Goal: Task Accomplishment & Management: Manage account settings

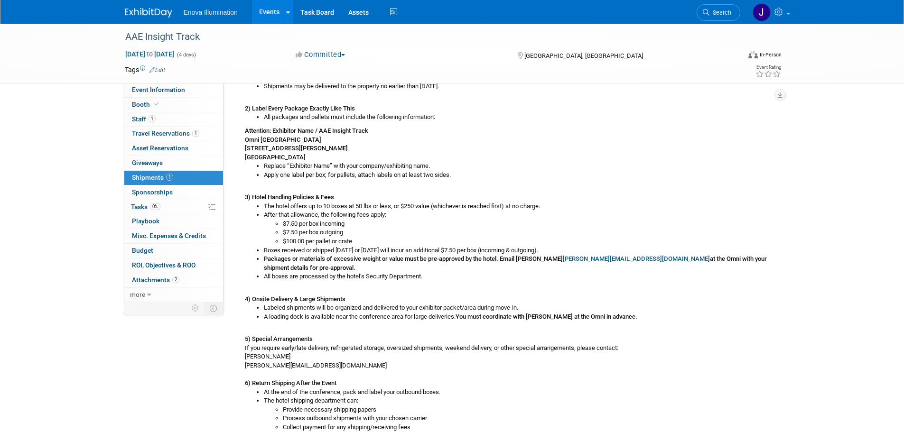
drag, startPoint x: 728, startPoint y: 12, endPoint x: 719, endPoint y: 12, distance: 9.0
click at [728, 12] on span "Search" at bounding box center [720, 12] width 22 height 7
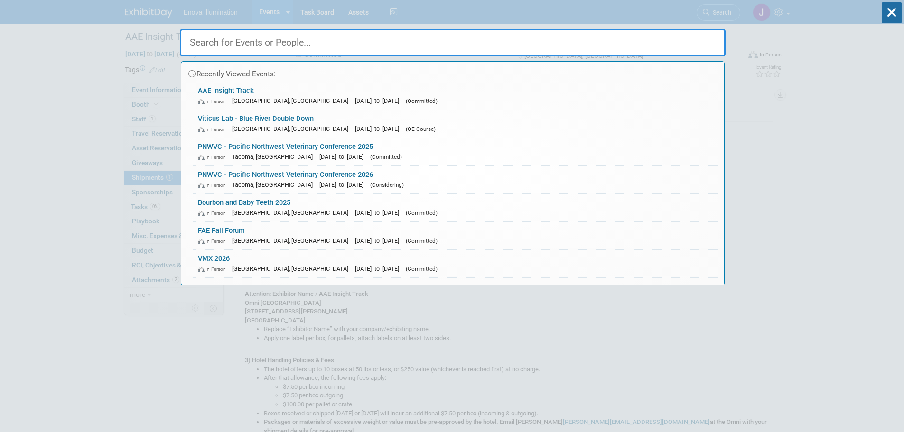
click at [635, 37] on input "text" at bounding box center [453, 43] width 546 height 28
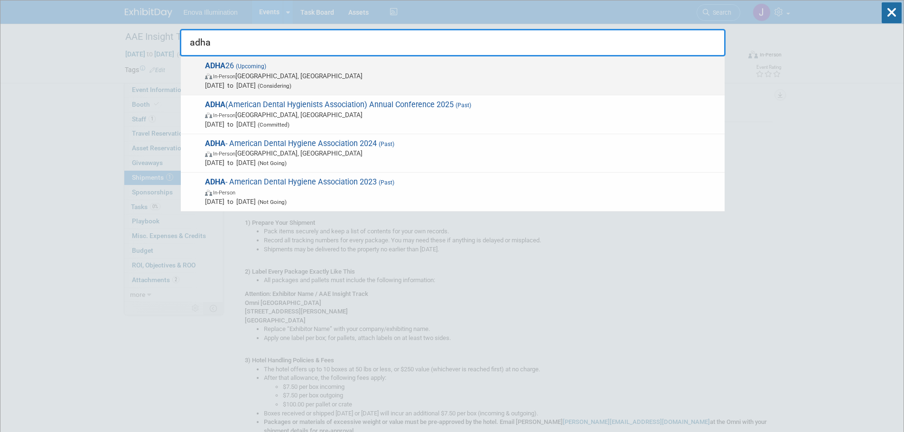
type input "adha"
click at [278, 81] on span "Sep 26, 2026 to Sep 28, 2026 (Considering)" at bounding box center [462, 85] width 515 height 9
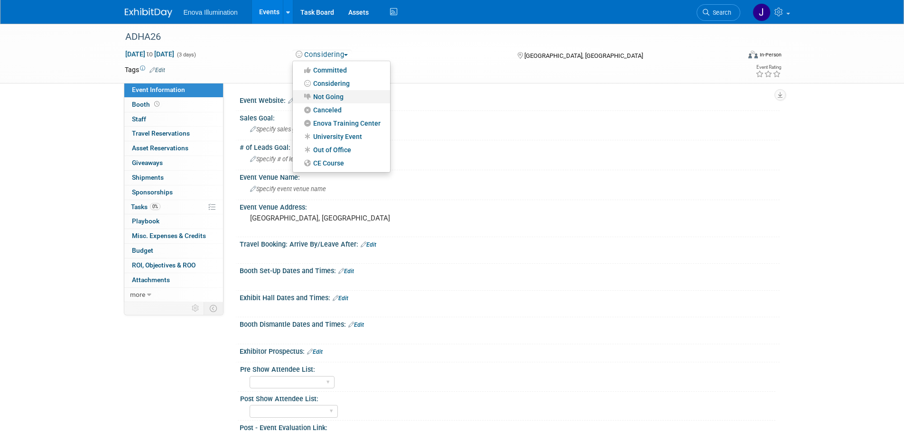
click at [327, 97] on link "Not Going" at bounding box center [341, 96] width 97 height 13
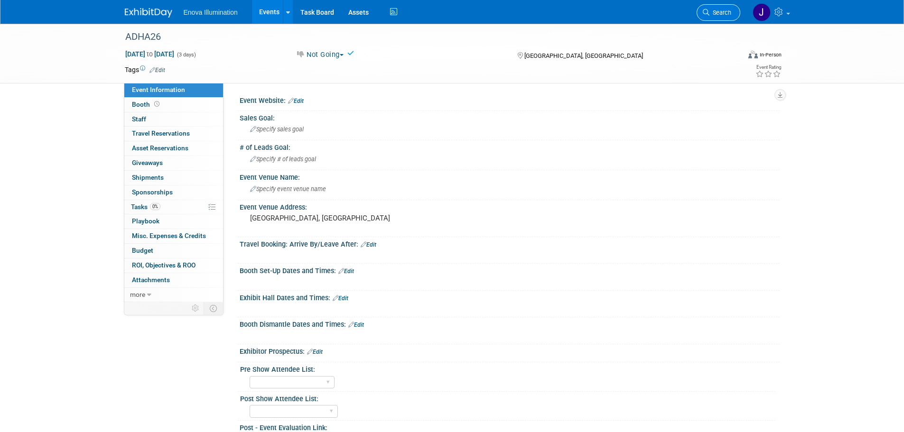
click at [719, 17] on link "Search" at bounding box center [719, 12] width 44 height 17
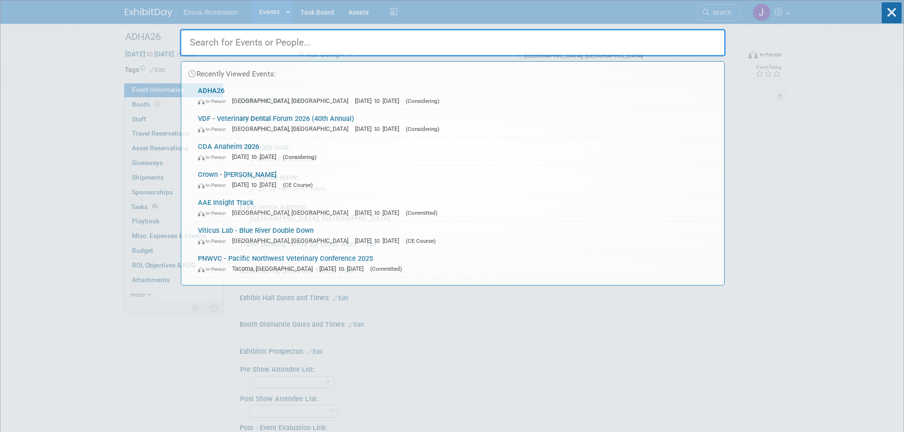
click at [613, 35] on input "text" at bounding box center [453, 43] width 546 height 28
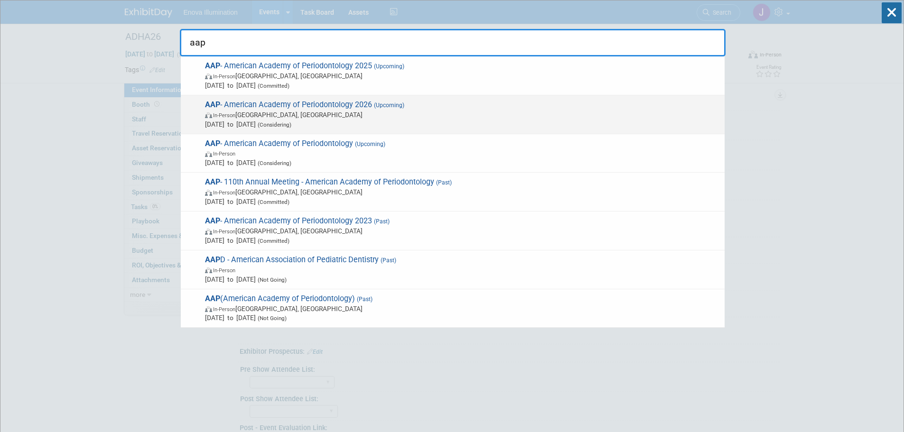
type input "aap"
click at [280, 103] on span "AAP - American Academy of Periodontology 2026 (Upcoming) In-Person Seattle, WA …" at bounding box center [461, 114] width 518 height 29
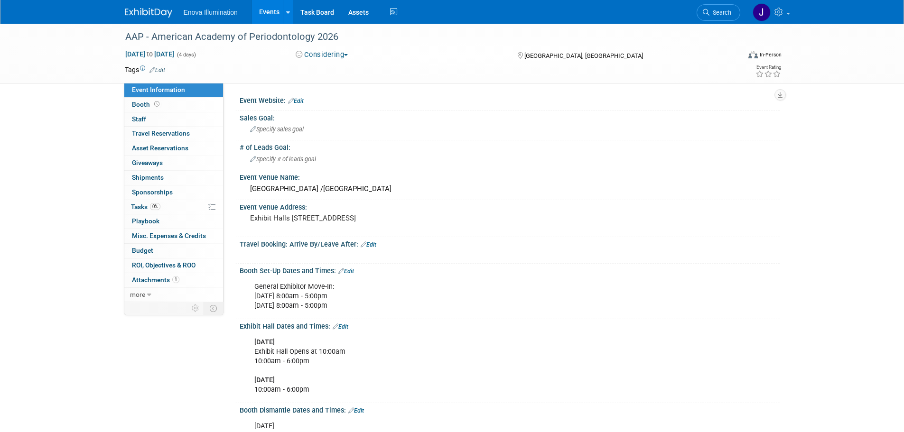
click at [317, 53] on button "Considering" at bounding box center [321, 55] width 59 height 10
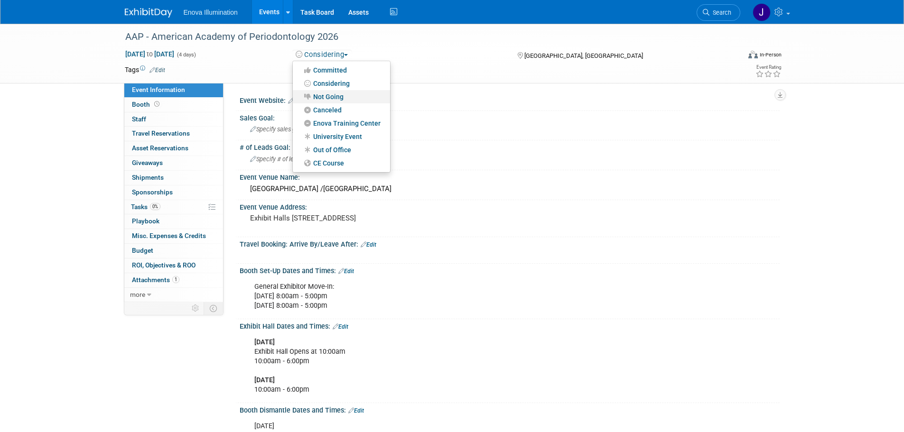
click at [318, 95] on link "Not Going" at bounding box center [341, 96] width 97 height 13
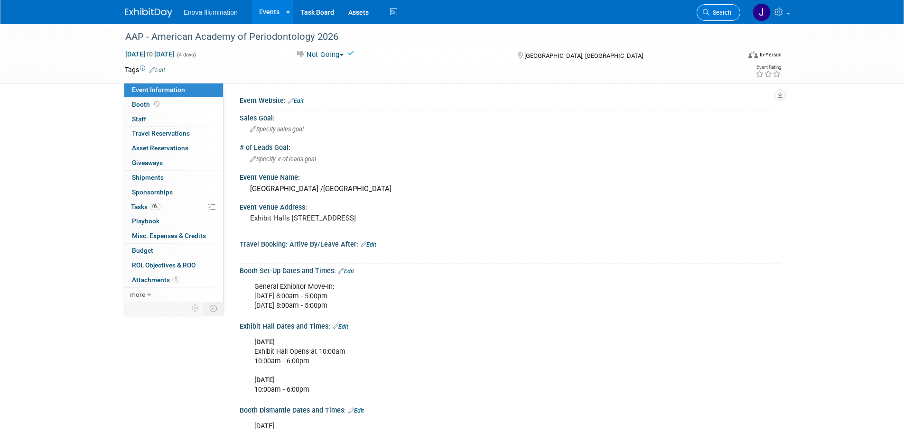
click at [721, 18] on link "Search" at bounding box center [719, 12] width 44 height 17
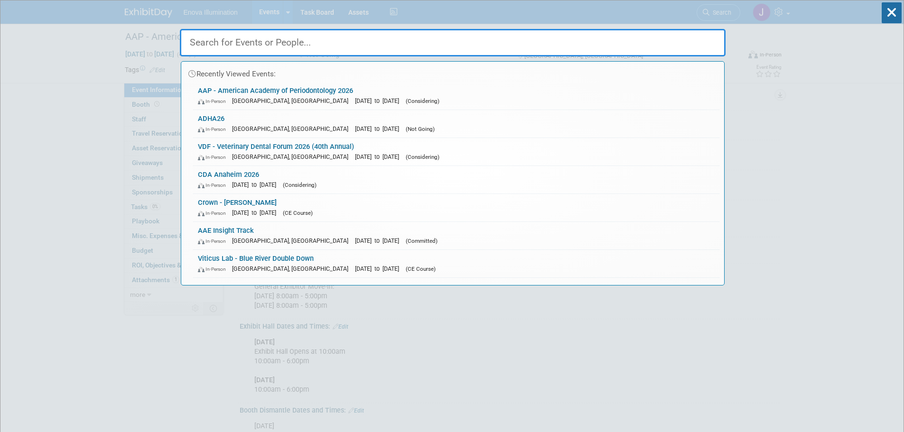
click at [560, 45] on input "text" at bounding box center [453, 43] width 546 height 28
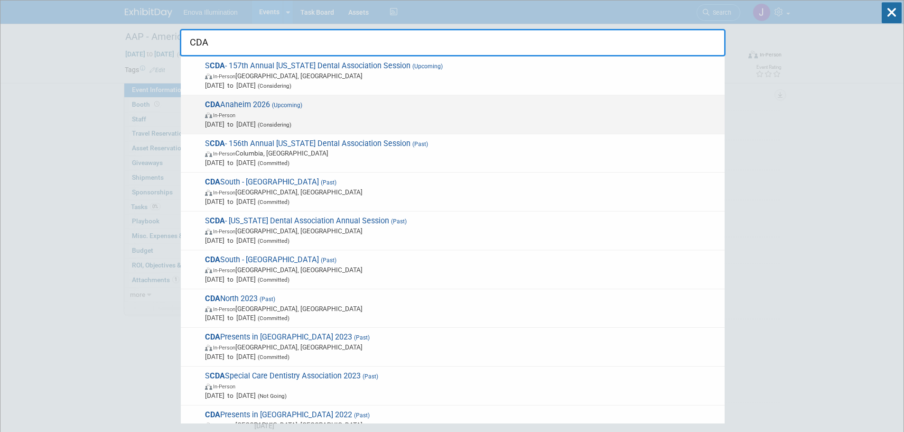
type input "CDA"
click at [284, 107] on span "(Upcoming)" at bounding box center [286, 105] width 32 height 7
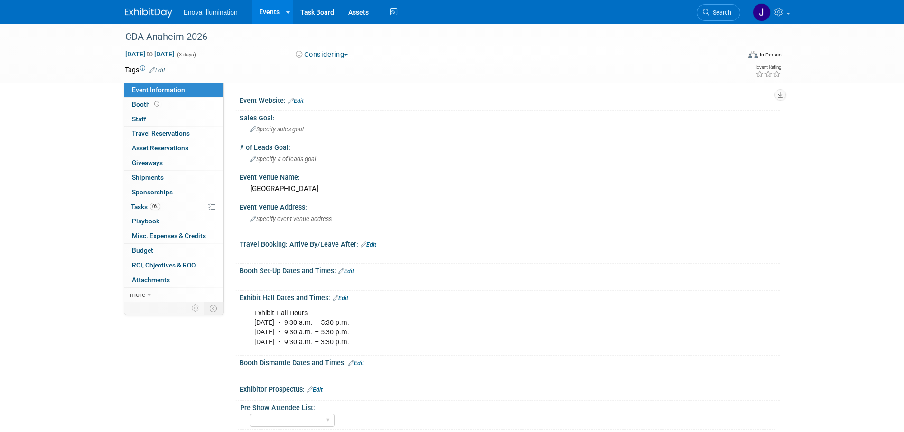
click at [323, 56] on button "Considering" at bounding box center [321, 55] width 59 height 10
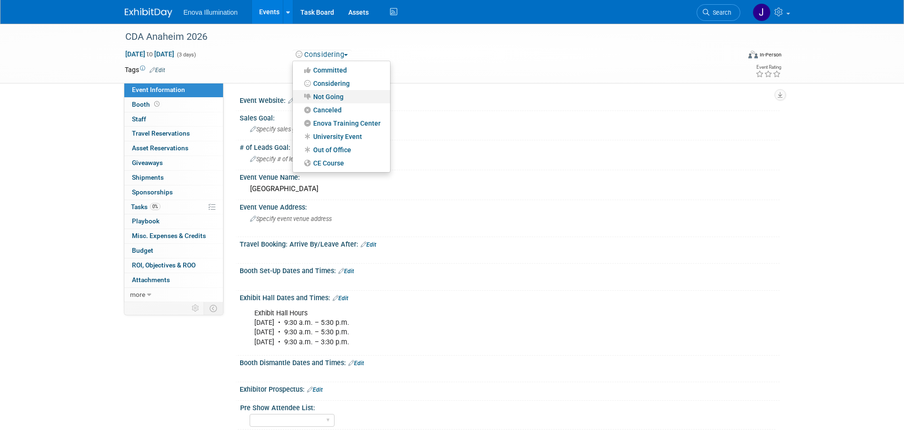
click at [326, 94] on link "Not Going" at bounding box center [341, 96] width 97 height 13
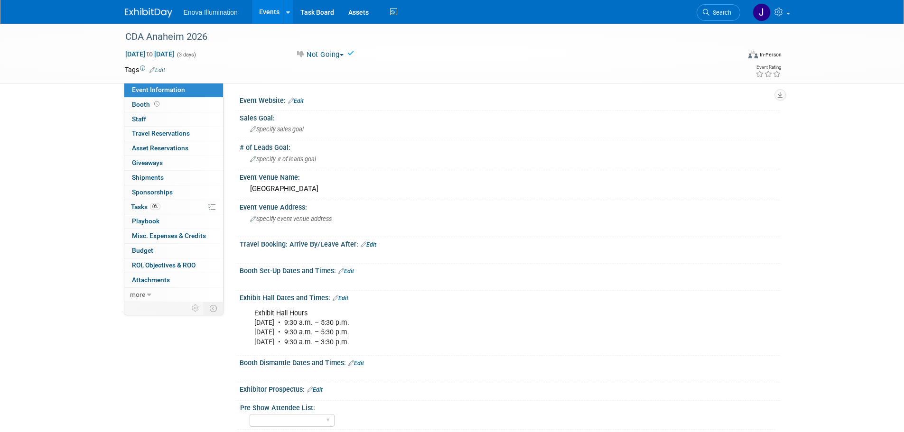
click at [157, 14] on img at bounding box center [148, 12] width 47 height 9
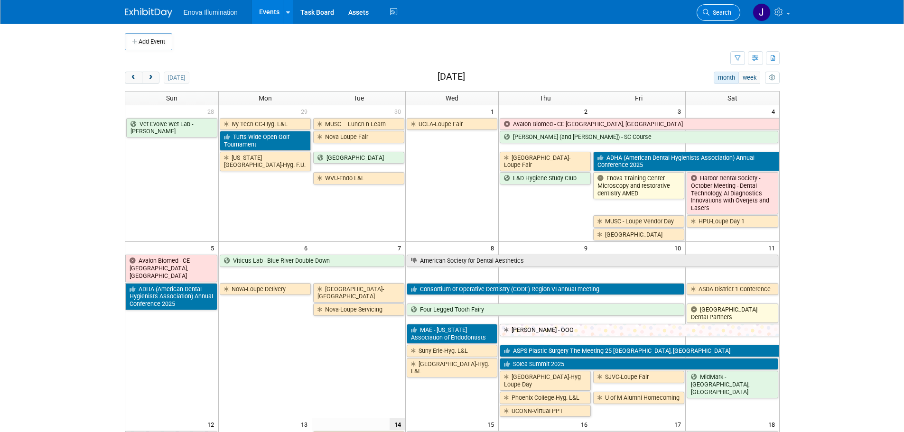
click at [724, 12] on span "Search" at bounding box center [720, 12] width 22 height 7
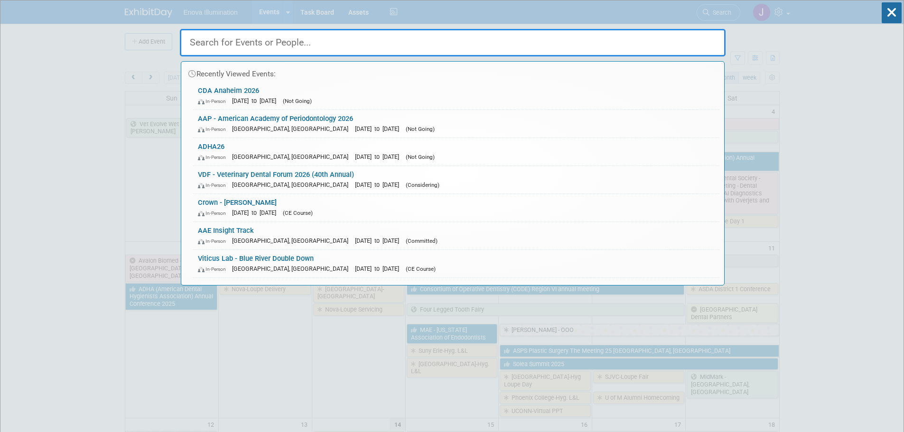
click at [479, 49] on input "text" at bounding box center [453, 43] width 546 height 28
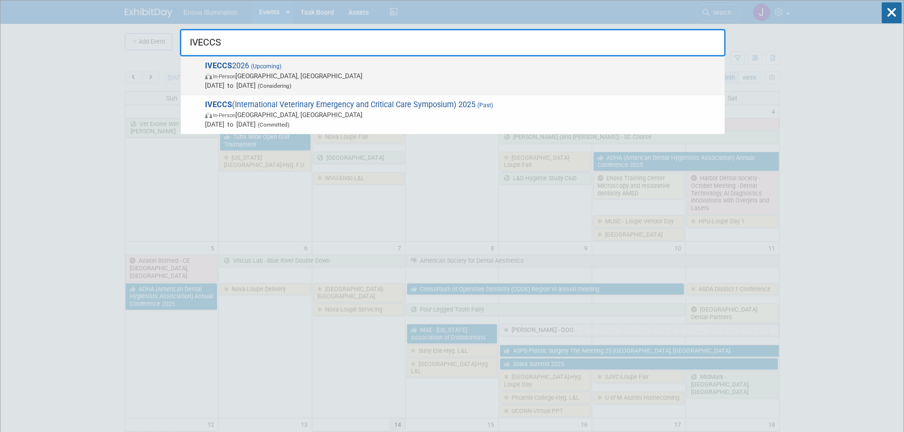
type input "IVECCS"
click at [269, 76] on span "In-Person [GEOGRAPHIC_DATA], [GEOGRAPHIC_DATA]" at bounding box center [462, 75] width 515 height 9
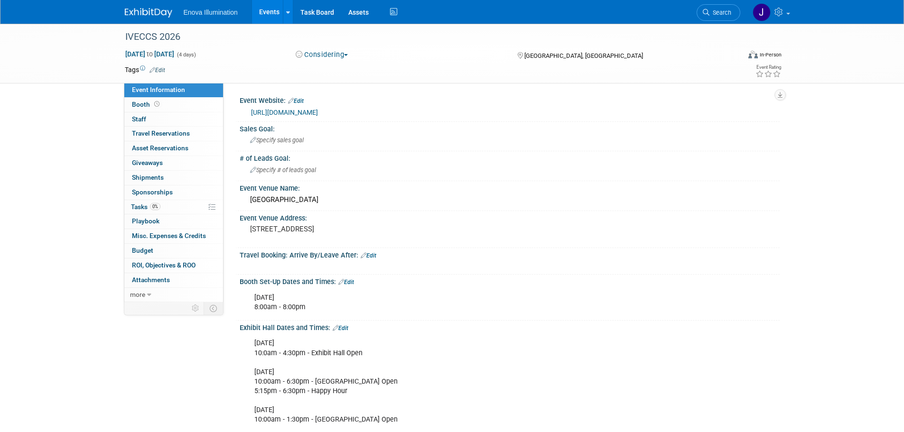
click at [314, 55] on button "Considering" at bounding box center [321, 55] width 59 height 10
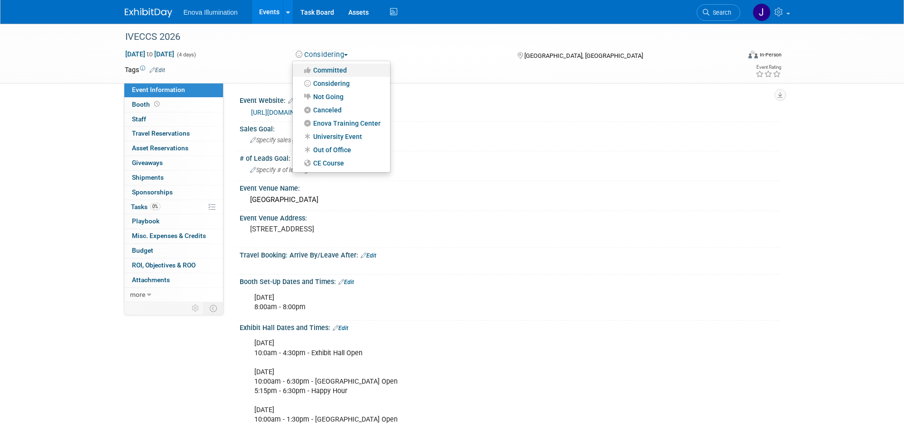
click at [321, 70] on link "Committed" at bounding box center [341, 70] width 97 height 13
